Goal: Information Seeking & Learning: Learn about a topic

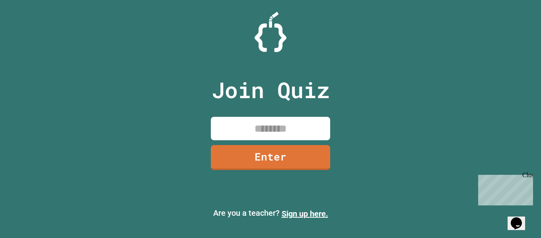
click at [262, 123] on input at bounding box center [270, 128] width 119 height 23
click at [268, 128] on input at bounding box center [270, 128] width 119 height 23
type input "********"
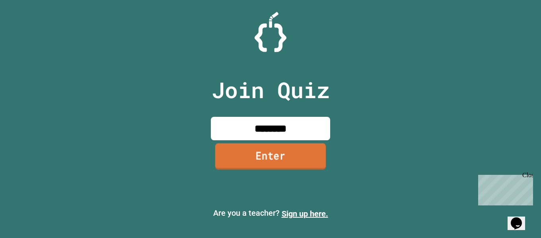
click at [274, 165] on link "Enter" at bounding box center [270, 156] width 111 height 26
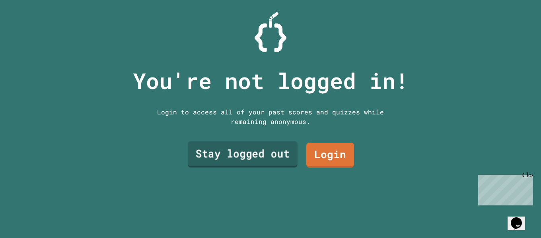
click at [268, 155] on link "Stay logged out" at bounding box center [243, 155] width 110 height 26
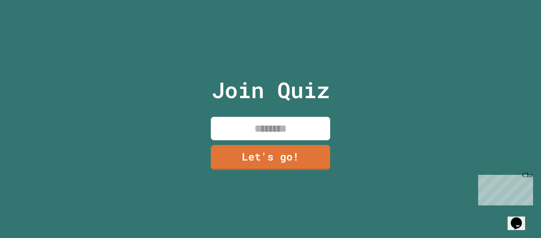
click at [270, 121] on input at bounding box center [270, 128] width 119 height 23
type input "******"
click at [309, 167] on link "Let's go!" at bounding box center [270, 157] width 119 height 25
click at [270, 0] on div at bounding box center [270, 0] width 0 height 0
click at [531, 177] on div "Close" at bounding box center [527, 177] width 10 height 10
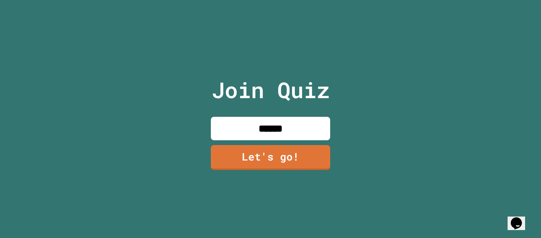
click at [519, 220] on icon "Chat widget" at bounding box center [516, 224] width 11 height 12
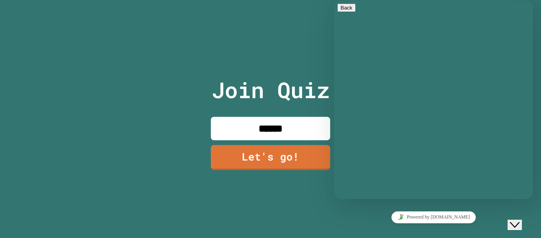
click at [334, 0] on icon "Rate this chat" at bounding box center [334, 0] width 0 height 0
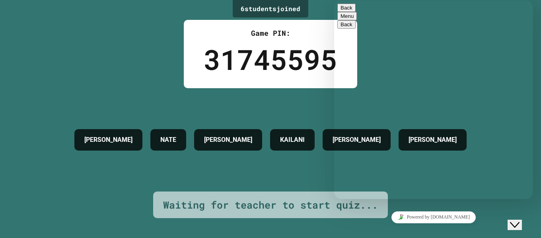
click at [340, 235] on icon "Rate this chat" at bounding box center [340, 235] width 0 height 0
click at [484, 214] on div "Powered by [DOMAIN_NAME]" at bounding box center [433, 218] width 192 height 12
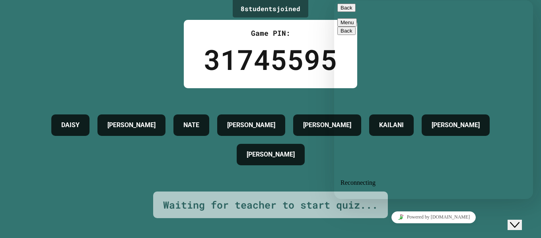
click at [351, 6] on button "Back" at bounding box center [346, 8] width 18 height 8
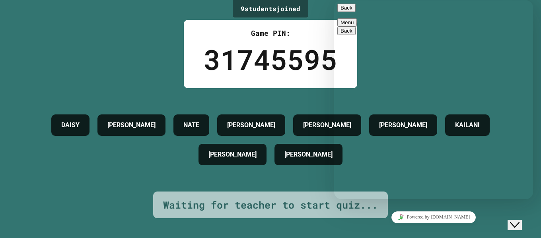
click at [338, 15] on div "Back Menu" at bounding box center [433, 15] width 192 height 23
click at [341, 12] on button "Back" at bounding box center [346, 8] width 18 height 8
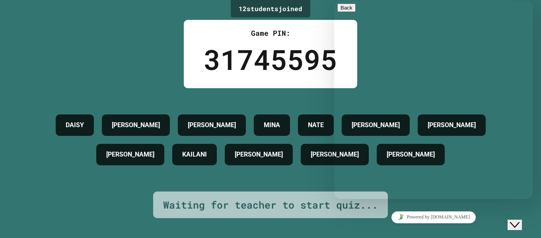
click at [521, 220] on button "Close Chat This icon closes the chat window." at bounding box center [514, 225] width 14 height 10
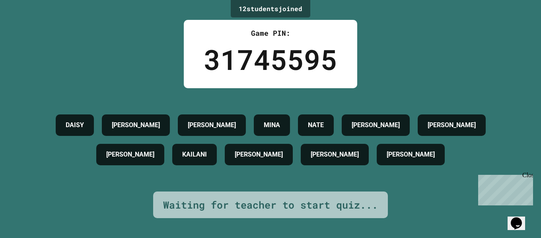
click at [505, 133] on div "[PERSON_NAME] [PERSON_NAME] [PERSON_NAME] [PERSON_NAME] [PERSON_NAME] [PERSON_N…" at bounding box center [270, 140] width 501 height 59
click at [499, 225] on div "12 student s joined Game PIN: 31745595 [PERSON_NAME] [PERSON_NAME] [PERSON_NAME…" at bounding box center [270, 119] width 541 height 238
click at [377, 61] on div "12 student s joined Game PIN: 31745595 [PERSON_NAME] [PERSON_NAME] [PERSON_NAME…" at bounding box center [270, 119] width 541 height 238
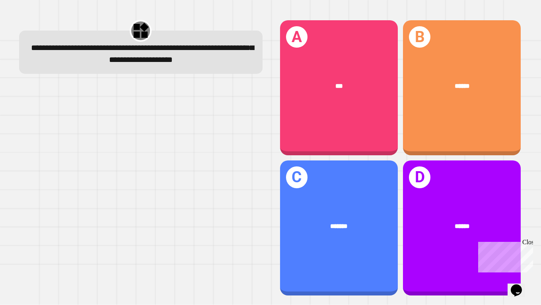
click at [470, 73] on div "******" at bounding box center [462, 85] width 118 height 35
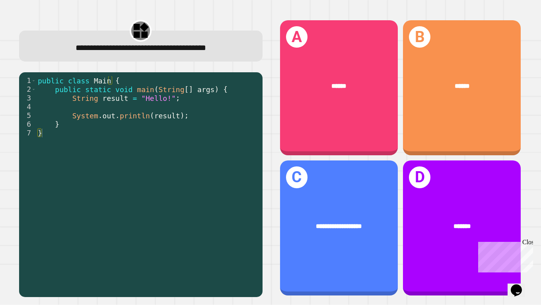
click at [365, 43] on div "A ******" at bounding box center [339, 87] width 118 height 135
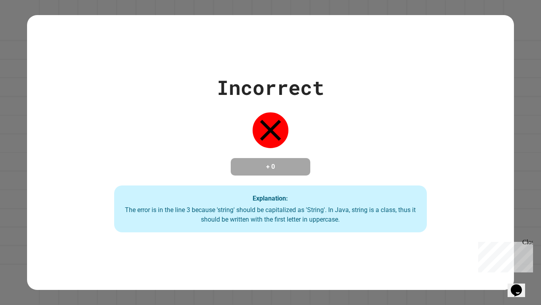
click at [531, 238] on div "Close" at bounding box center [527, 244] width 10 height 10
click at [517, 238] on icon "Chat widget" at bounding box center [516, 291] width 11 height 12
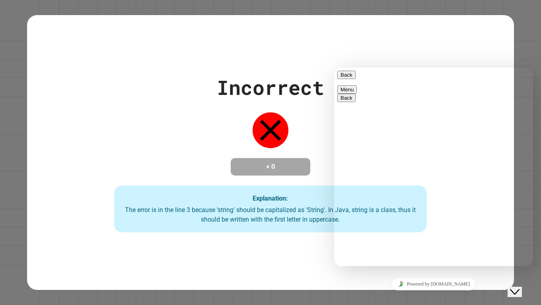
click at [334, 68] on textarea at bounding box center [334, 68] width 0 height 0
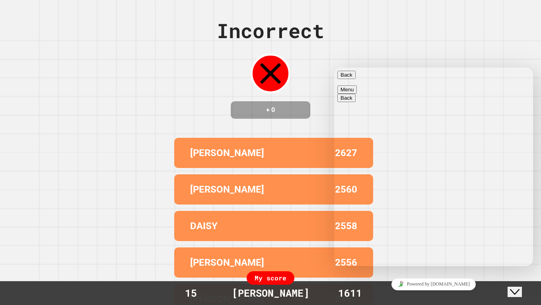
click at [519, 238] on button "Close Chat This icon closes the chat window." at bounding box center [514, 292] width 14 height 10
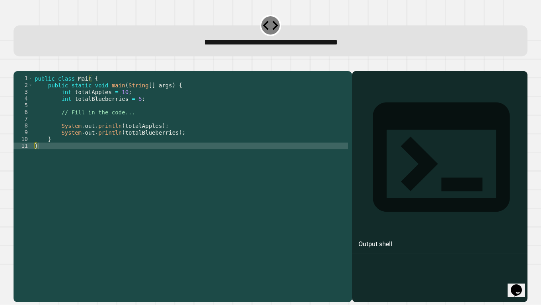
click at [193, 171] on div "public class Main { public static void main ( String [ ] args ) { int totalAppl…" at bounding box center [190, 180] width 315 height 210
click at [118, 128] on div "public class Main { public static void main ( String [ ] args ) { int totalAppl…" at bounding box center [190, 180] width 315 height 210
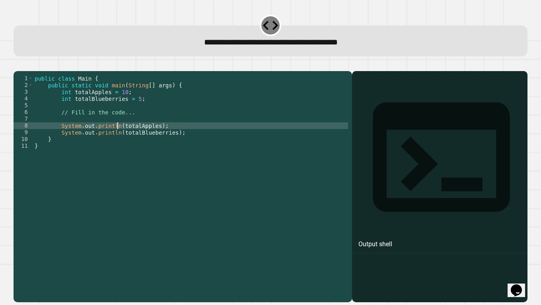
click at [118, 139] on div "public class Main { public static void main ( String [ ] args ) { int totalAppl…" at bounding box center [190, 180] width 315 height 210
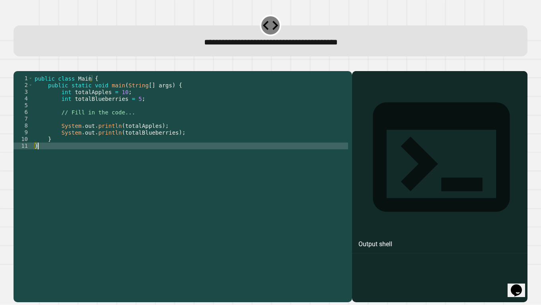
click at [111, 156] on div "public class Main { public static void main ( String [ ] args ) { int totalAppl…" at bounding box center [190, 180] width 315 height 210
click at [135, 112] on div "public class Main { public static void main ( String [ ] args ) { int totalAppl…" at bounding box center [190, 180] width 315 height 210
click at [103, 155] on div "public class Main { public static void main ( String [ ] args ) { int totalAppl…" at bounding box center [190, 180] width 315 height 210
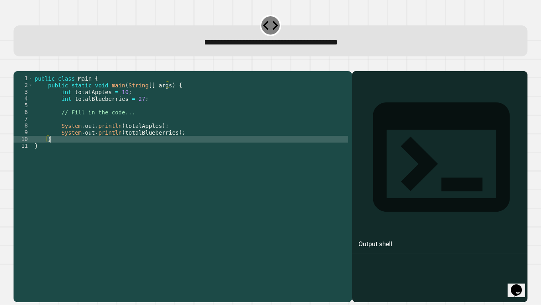
click at [102, 151] on div "public class Main { public static void main ( String [ ] args ) { int totalAppl…" at bounding box center [190, 180] width 315 height 210
click at [156, 209] on div "public class Main { public static void main ( String [ ] args ) { int totalAppl…" at bounding box center [190, 180] width 315 height 210
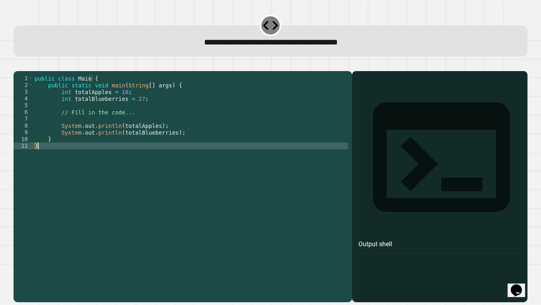
type textarea "*"
click at [371, 238] on div "Output shell" at bounding box center [375, 245] width 34 height 10
click at [359, 96] on icon at bounding box center [441, 157] width 164 height 164
click at [17, 65] on icon "button" at bounding box center [17, 65] width 0 height 0
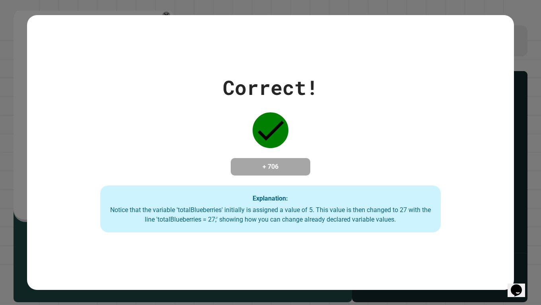
click at [257, 196] on strong "Explanation:" at bounding box center [270, 199] width 35 height 8
click at [516, 238] on icon "Chat widget" at bounding box center [516, 291] width 11 height 12
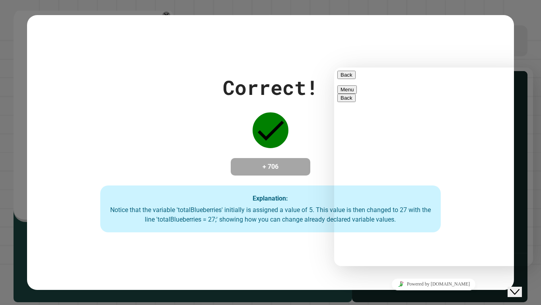
click at [334, 68] on textarea at bounding box center [334, 68] width 0 height 0
type textarea "*"
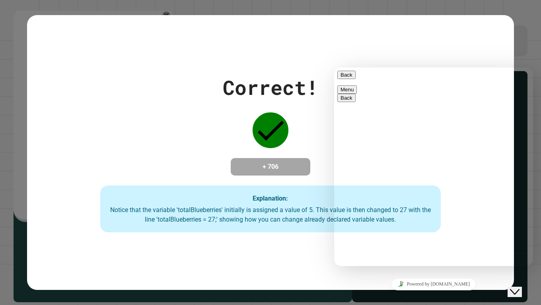
click at [344, 77] on button "Back" at bounding box center [346, 75] width 18 height 8
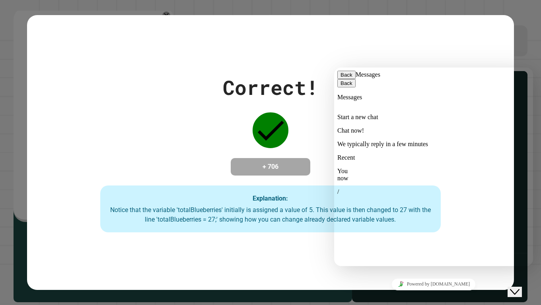
click at [516, 154] on div at bounding box center [433, 154] width 192 height 0
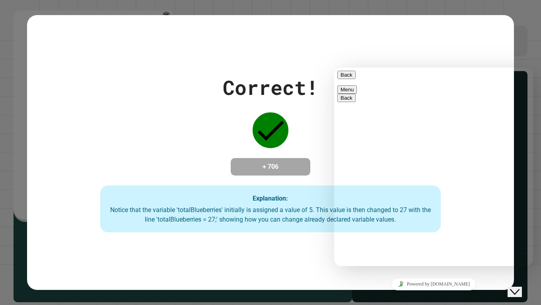
click at [517, 238] on icon "Close Chat This icon closes the chat window." at bounding box center [515, 293] width 10 height 10
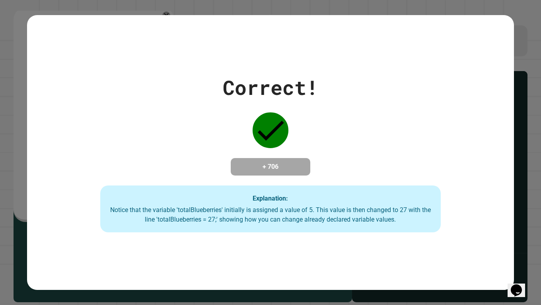
drag, startPoint x: 421, startPoint y: 195, endPoint x: 259, endPoint y: 174, distance: 163.6
drag, startPoint x: 259, startPoint y: 174, endPoint x: 387, endPoint y: 206, distance: 132.7
drag, startPoint x: 387, startPoint y: 206, endPoint x: 318, endPoint y: 194, distance: 70.2
drag, startPoint x: 318, startPoint y: 194, endPoint x: 275, endPoint y: 198, distance: 43.6
drag, startPoint x: 275, startPoint y: 198, endPoint x: 470, endPoint y: 189, distance: 195.9
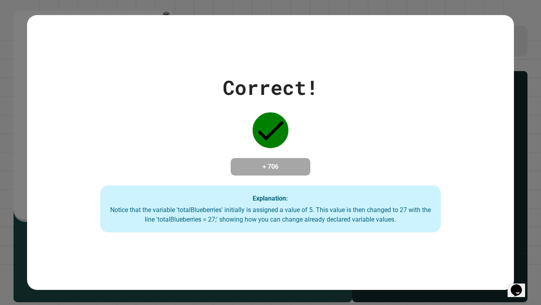
drag, startPoint x: 470, startPoint y: 189, endPoint x: 262, endPoint y: 113, distance: 221.7
drag, startPoint x: 262, startPoint y: 113, endPoint x: 229, endPoint y: 122, distance: 33.9
click at [229, 122] on div "Correct! + 706 Explanation: Notice that the variable 'totalBlueberries' initial…" at bounding box center [270, 153] width 487 height 160
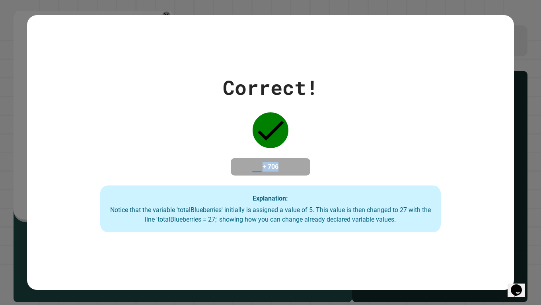
click at [229, 122] on div "Correct! + 706 Explanation: Notice that the variable 'totalBlueberries' initial…" at bounding box center [270, 153] width 487 height 160
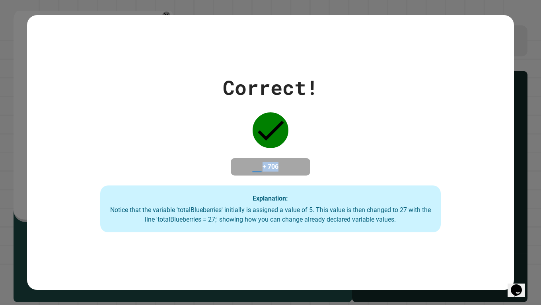
click at [229, 122] on div "Correct! + 706 Explanation: Notice that the variable 'totalBlueberries' initial…" at bounding box center [270, 153] width 487 height 160
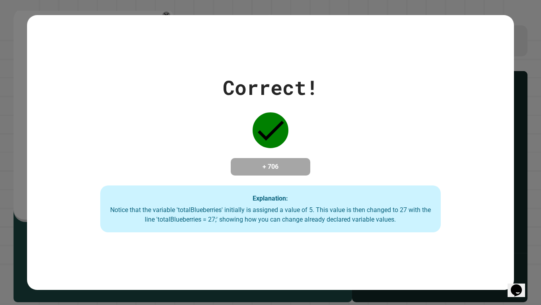
drag, startPoint x: 181, startPoint y: 57, endPoint x: 218, endPoint y: 80, distance: 44.3
click at [218, 80] on div "Correct! + 706 Explanation: Notice that the variable 'totalBlueberries' initial…" at bounding box center [270, 152] width 487 height 275
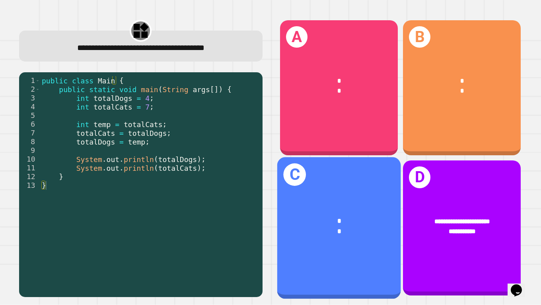
click at [335, 202] on div "* *" at bounding box center [339, 225] width 124 height 47
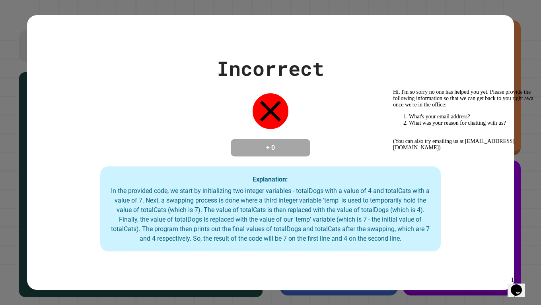
click at [495, 238] on div "Incorrect + 0 Explanation: In the provided code, we start by initializing two i…" at bounding box center [270, 152] width 541 height 305
click at [510, 238] on div "Opens Chat This icon Opens the chat window." at bounding box center [516, 290] width 13 height 13
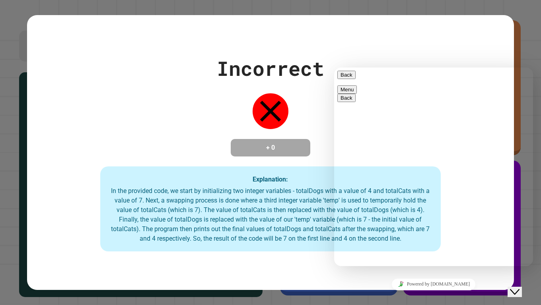
click at [334, 68] on textarea at bounding box center [334, 68] width 0 height 0
type textarea "**"
click at [350, 238] on div "Powered by [DOMAIN_NAME]" at bounding box center [433, 285] width 192 height 12
click at [519, 238] on div "Close Chat This icon closes the chat window." at bounding box center [515, 293] width 10 height 10
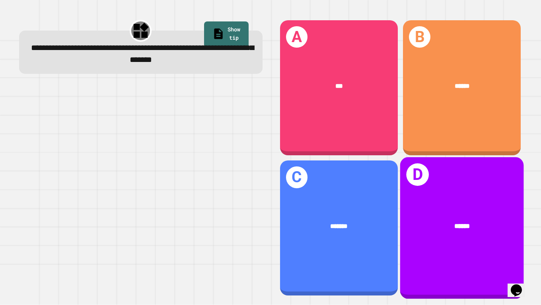
click at [428, 208] on div "******" at bounding box center [462, 226] width 124 height 37
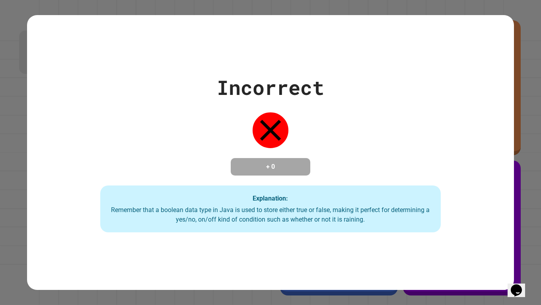
click at [424, 212] on div "Remember that a boolean data type in Java is used to store either true or false…" at bounding box center [270, 215] width 325 height 19
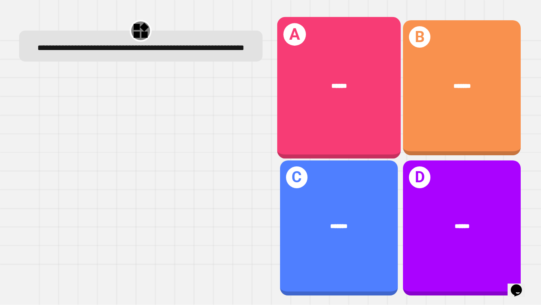
click at [361, 115] on div "A ******" at bounding box center [339, 88] width 124 height 142
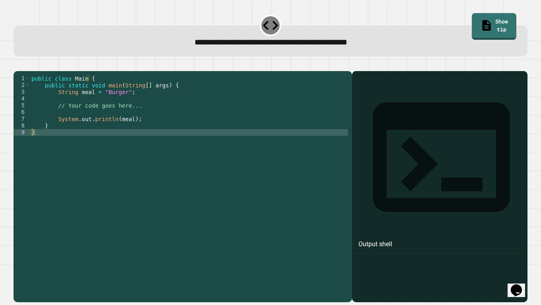
click at [113, 106] on div "public class Main { public static void main ( String [ ] args ) { String meal =…" at bounding box center [189, 180] width 318 height 210
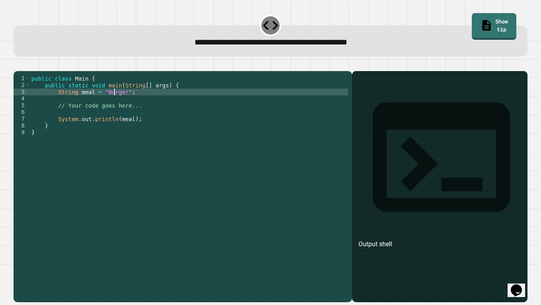
click at [113, 106] on div "public class Main { public static void main ( String [ ] args ) { String meal =…" at bounding box center [189, 180] width 318 height 210
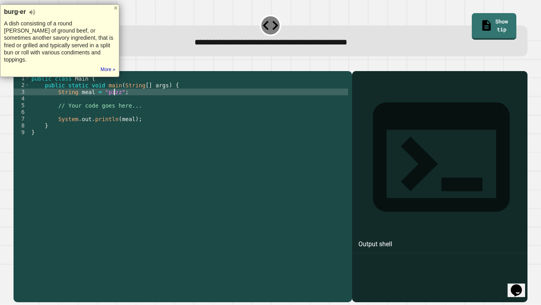
scroll to position [0, 6]
click at [163, 56] on div "**********" at bounding box center [271, 40] width 514 height 31
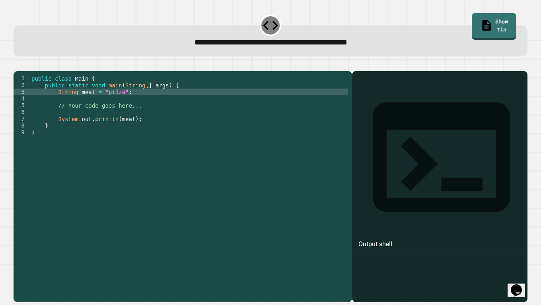
click at [17, 65] on icon "button" at bounding box center [17, 65] width 0 height 0
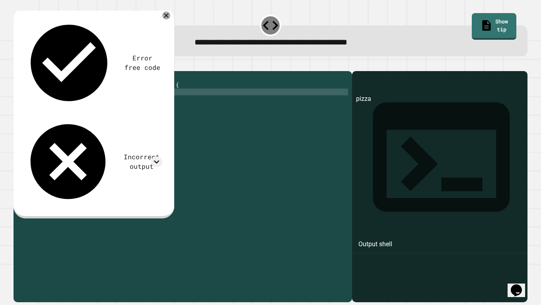
click at [17, 65] on icon "button" at bounding box center [17, 65] width 0 height 0
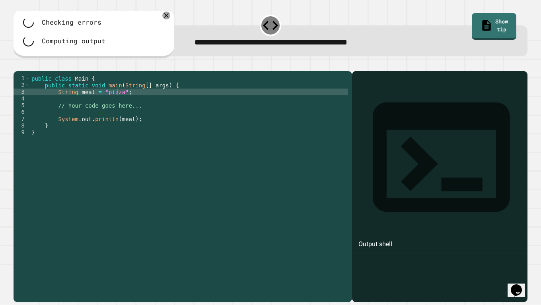
click at [29, 67] on div at bounding box center [271, 67] width 514 height 10
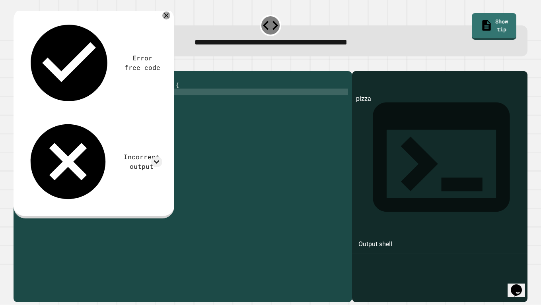
click at [17, 65] on icon "button" at bounding box center [17, 65] width 0 height 0
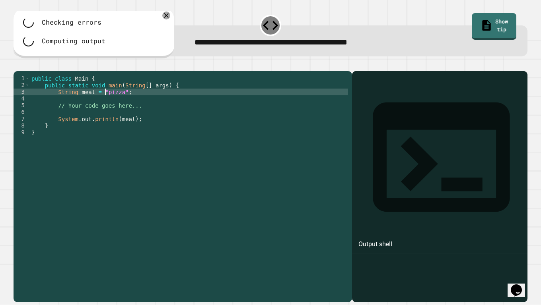
click at [104, 105] on div "public class Main { public static void main ( String [ ] args ) { String meal =…" at bounding box center [189, 180] width 318 height 210
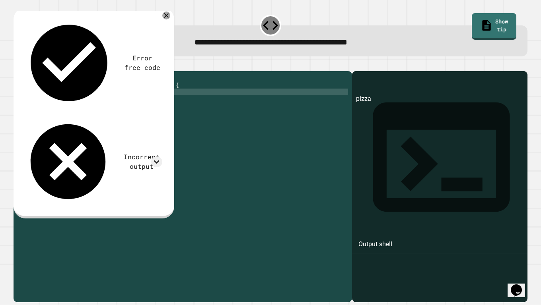
click at [34, 71] on div at bounding box center [271, 67] width 514 height 10
click at [25, 72] on icon "button" at bounding box center [23, 70] width 4 height 6
click at [17, 65] on button "button" at bounding box center [17, 65] width 0 height 0
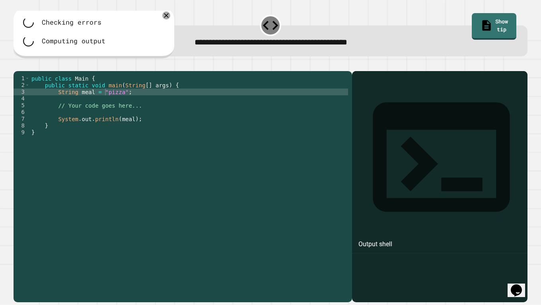
click at [58, 128] on div "public class Main { public static void main ( String [ ] args ) { String meal =…" at bounding box center [189, 180] width 318 height 210
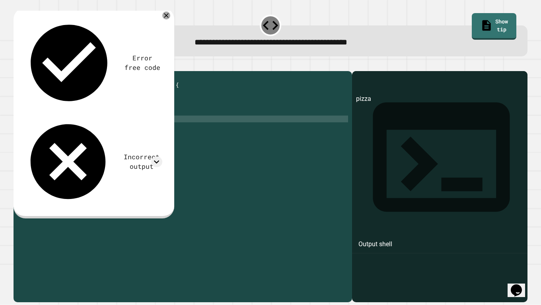
click at [58, 187] on div "public class Main { public static void main ( String [ ] args ) { String meal =…" at bounding box center [189, 180] width 318 height 210
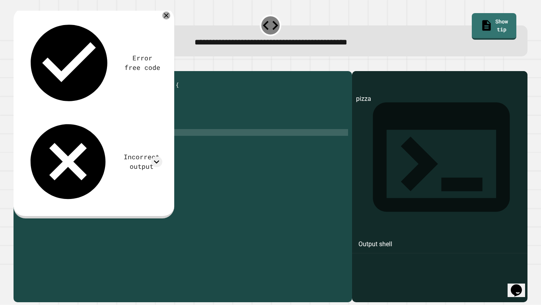
scroll to position [0, 0]
click at [17, 65] on button "button" at bounding box center [17, 65] width 0 height 0
click at [24, 60] on div "**********" at bounding box center [270, 182] width 519 height 247
click at [24, 72] on icon "button" at bounding box center [23, 70] width 4 height 6
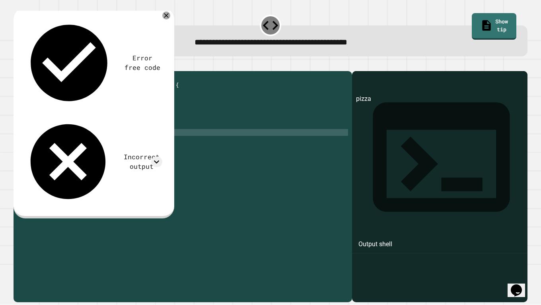
click at [24, 72] on icon "button" at bounding box center [23, 70] width 4 height 6
click at [17, 65] on button "button" at bounding box center [17, 65] width 0 height 0
click at [157, 160] on icon at bounding box center [157, 161] width 6 height 3
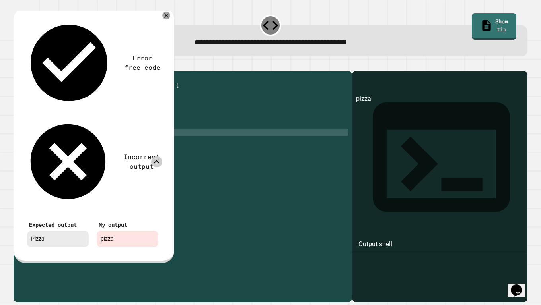
click at [116, 231] on div "pizza" at bounding box center [128, 239] width 62 height 16
click at [157, 157] on div at bounding box center [156, 162] width 11 height 11
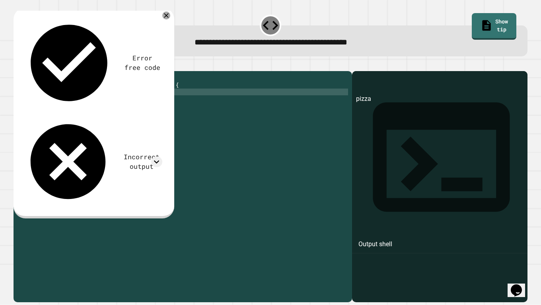
click at [104, 105] on div "public class Main { public static void main ( String [ ] args ) { String meal =…" at bounding box center [189, 180] width 318 height 210
type textarea "**********"
click at [17, 65] on icon "button" at bounding box center [17, 65] width 0 height 0
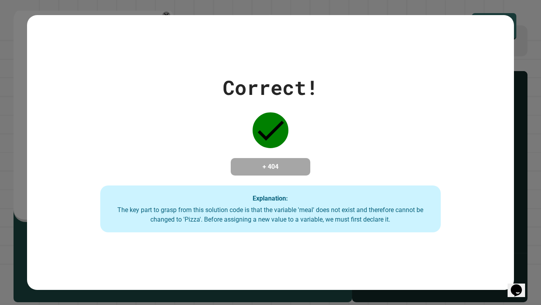
click at [521, 238] on icon "Chat widget" at bounding box center [516, 291] width 11 height 12
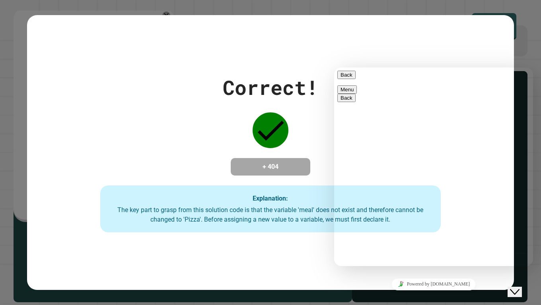
click at [519, 238] on icon "Close Chat This icon closes the chat window." at bounding box center [515, 293] width 10 height 10
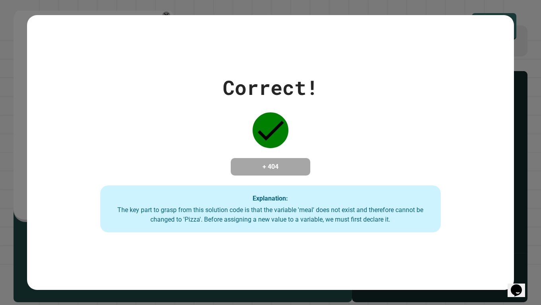
click at [521, 238] on icon "Chat widget" at bounding box center [516, 291] width 11 height 12
click at [519, 238] on icon "Close Chat This icon closes the chat window." at bounding box center [515, 293] width 10 height 10
click at [521, 238] on icon "Chat widget" at bounding box center [516, 291] width 11 height 12
click at [519, 238] on icon "Close Chat This icon closes the chat window." at bounding box center [515, 293] width 10 height 10
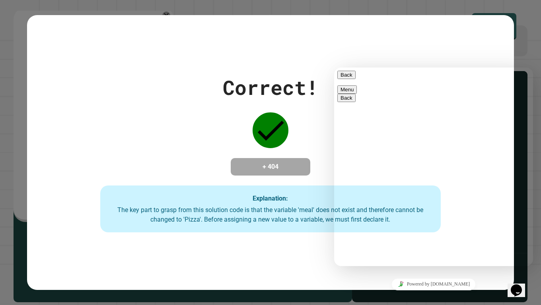
click at [521, 238] on icon "Chat widget" at bounding box center [516, 291] width 11 height 12
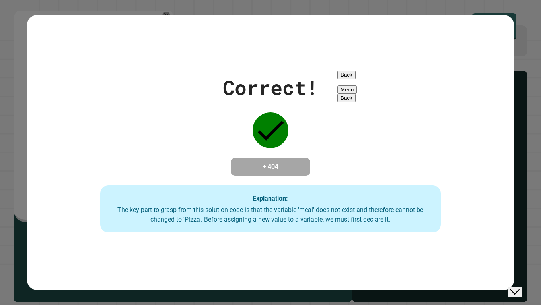
click at [519, 238] on icon "Close Chat This icon closes the chat window." at bounding box center [515, 293] width 10 height 10
click at [521, 238] on icon "Chat widget" at bounding box center [516, 291] width 11 height 12
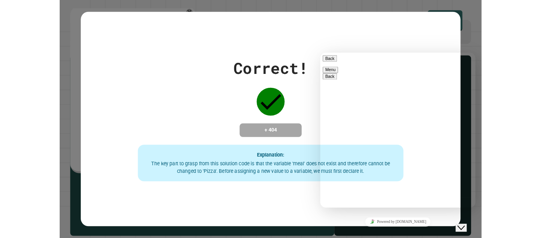
scroll to position [109, 0]
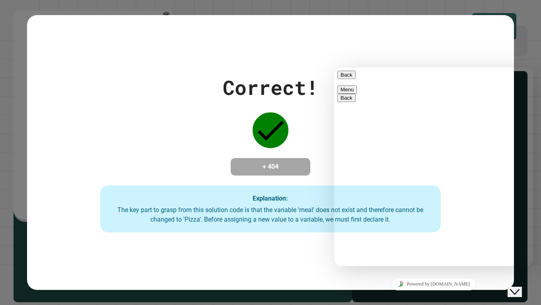
click at [334, 68] on icon "Group of buttons" at bounding box center [334, 68] width 0 height 0
click at [519, 238] on div "Close Chat This icon closes the chat window." at bounding box center [515, 293] width 10 height 10
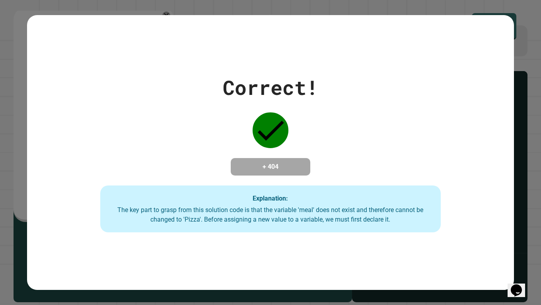
click at [425, 238] on div "Correct! + 404 Explanation: The key part to grasp from this solution code is th…" at bounding box center [270, 152] width 487 height 275
